Goal: Find specific page/section: Find specific page/section

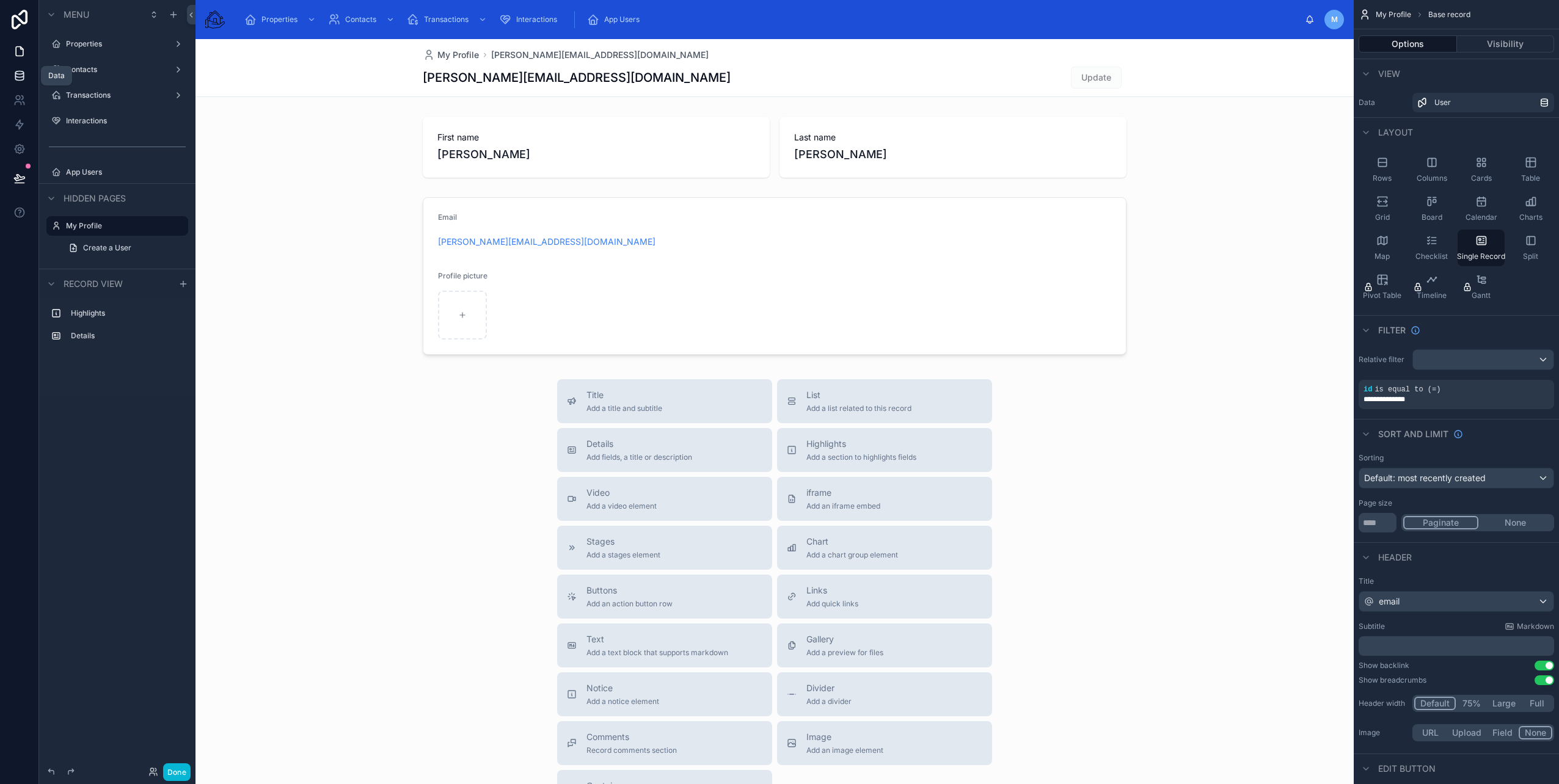
click at [21, 67] on link at bounding box center [19, 75] width 38 height 24
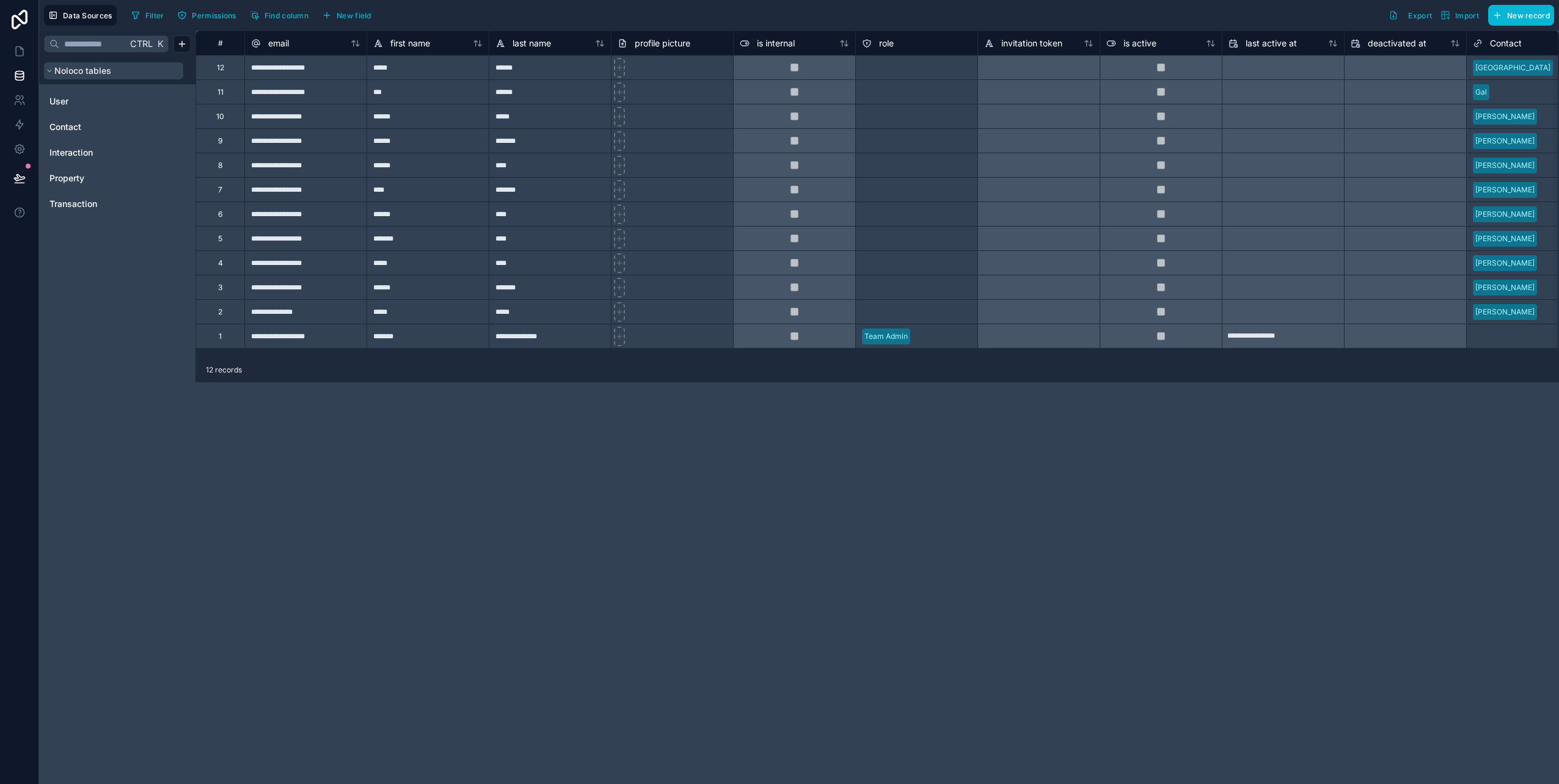
click at [50, 73] on icon at bounding box center [49, 71] width 7 height 7
click at [63, 102] on span "User" at bounding box center [59, 101] width 19 height 12
click at [70, 124] on span "Contact" at bounding box center [65, 127] width 32 height 12
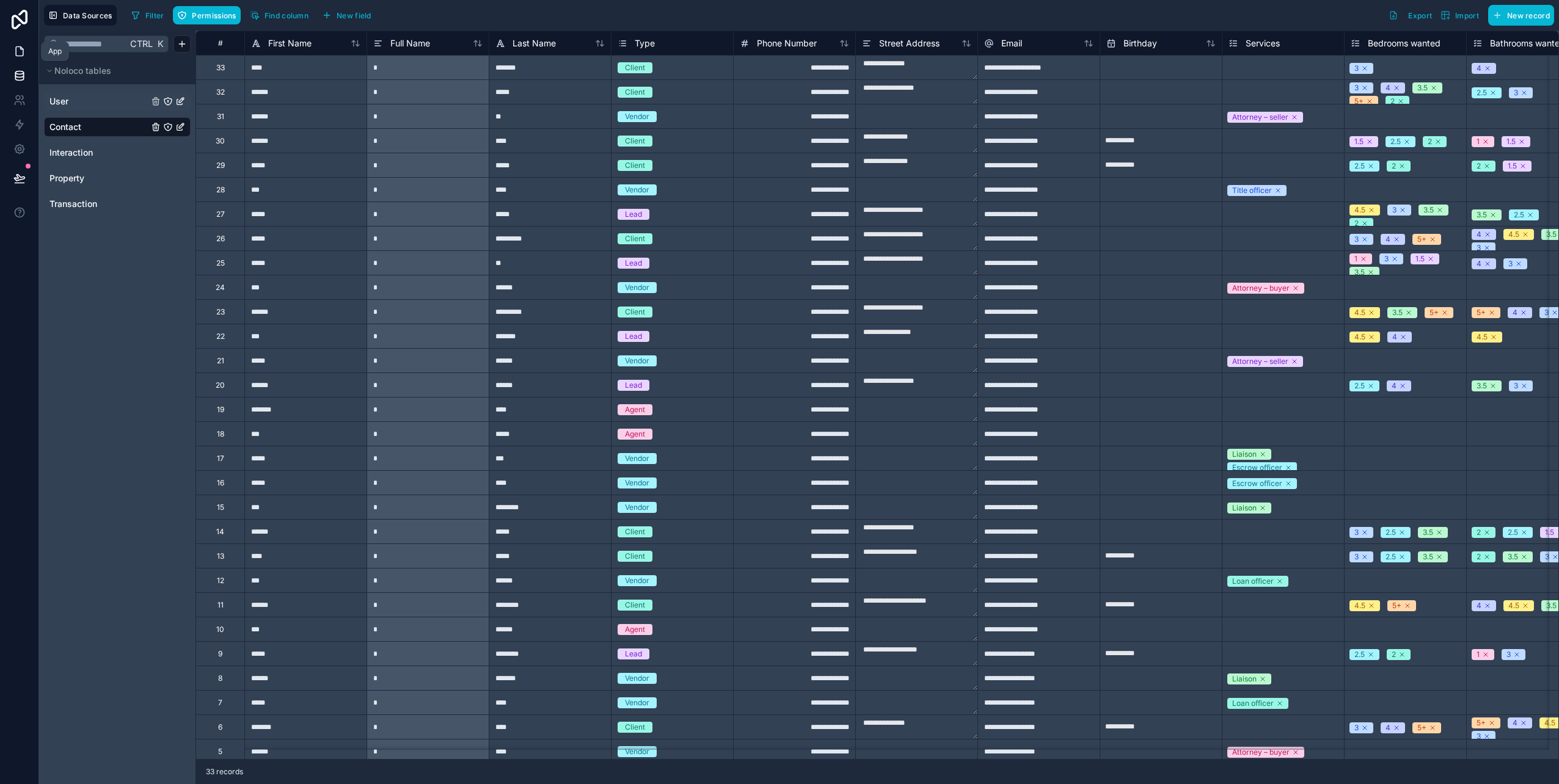
click at [24, 46] on icon at bounding box center [19, 51] width 12 height 12
